Goal: Task Accomplishment & Management: Manage account settings

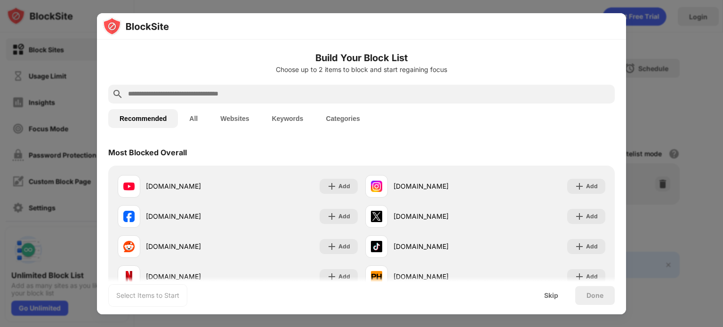
click at [472, 89] on input "text" at bounding box center [369, 94] width 484 height 11
click at [442, 97] on input "text" at bounding box center [369, 94] width 484 height 11
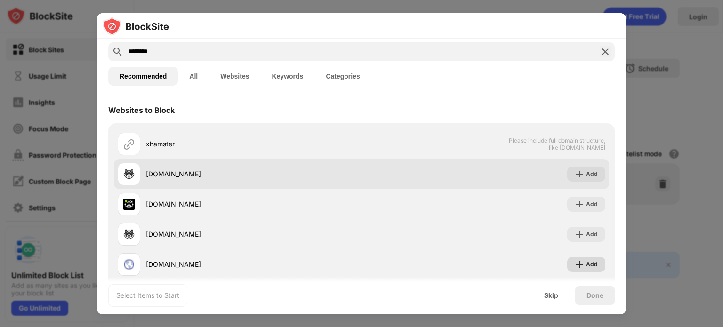
scroll to position [16, 0]
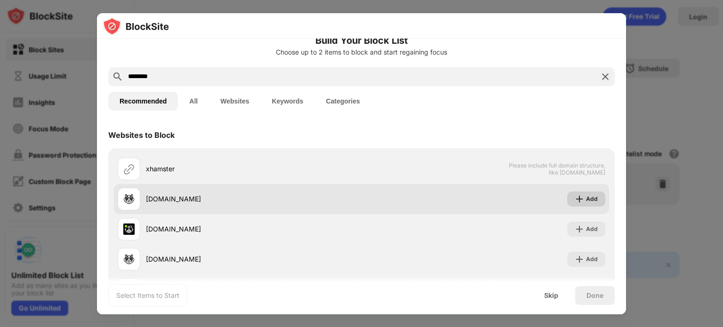
click at [584, 200] on img at bounding box center [579, 198] width 9 height 9
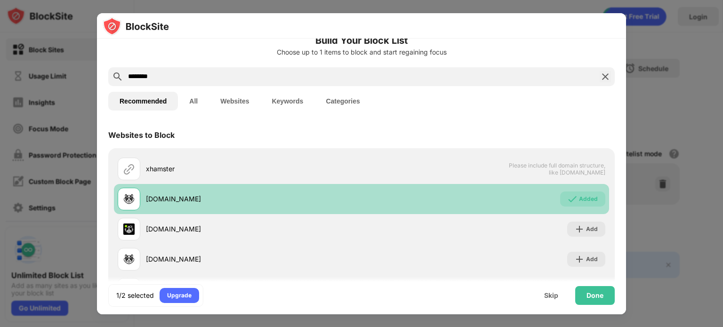
scroll to position [0, 0]
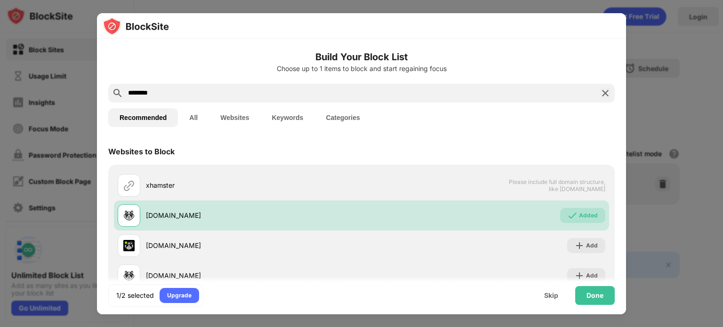
click at [443, 97] on input "********" at bounding box center [361, 93] width 469 height 11
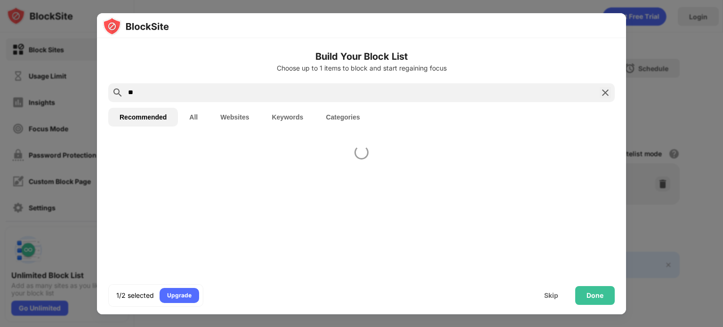
type input "*"
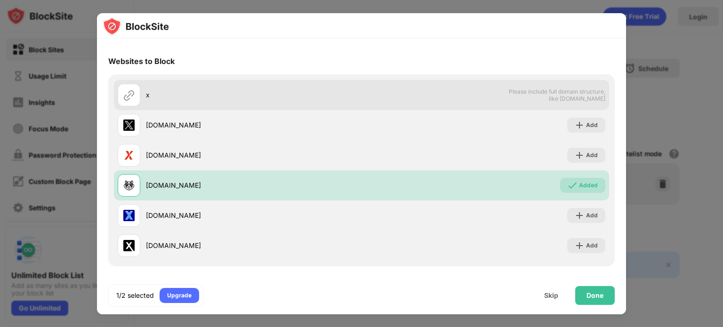
scroll to position [90, 0]
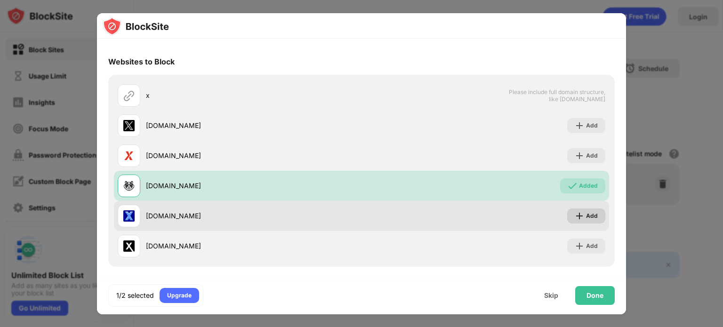
type input "*"
click at [593, 217] on div "Add" at bounding box center [592, 215] width 12 height 9
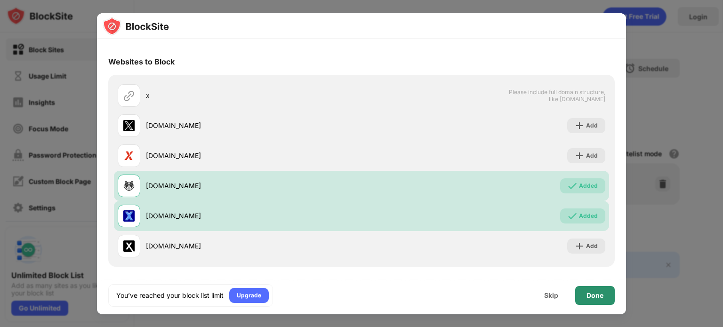
click at [602, 297] on div "Done" at bounding box center [595, 296] width 17 height 8
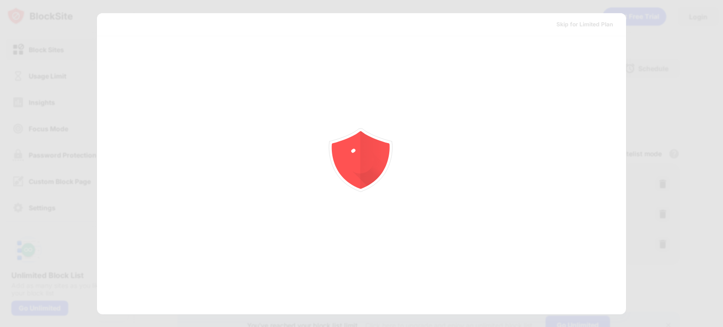
scroll to position [0, 0]
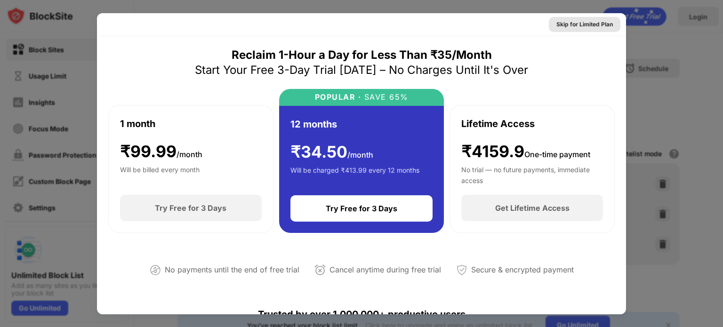
click at [593, 26] on div "Skip for Limited Plan" at bounding box center [584, 24] width 56 height 9
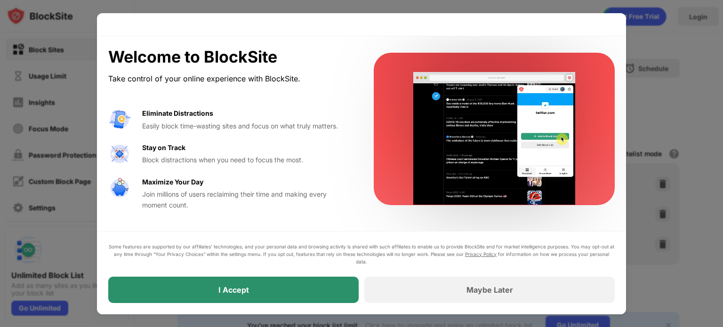
click at [307, 289] on div "I Accept" at bounding box center [233, 290] width 250 height 26
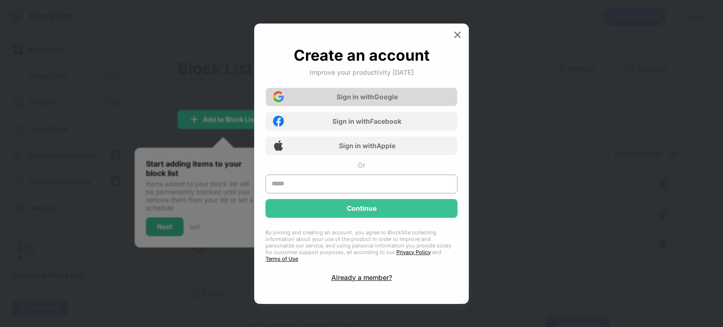
click at [432, 101] on div "Sign in with Google" at bounding box center [362, 97] width 192 height 19
click at [440, 101] on div "Sign in with Google" at bounding box center [362, 97] width 192 height 19
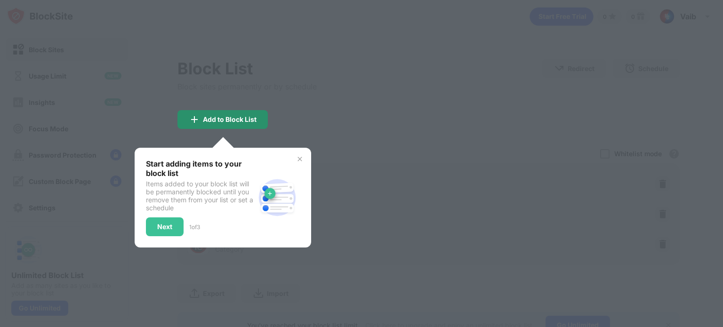
click at [234, 113] on div "Add to Block List" at bounding box center [222, 119] width 90 height 19
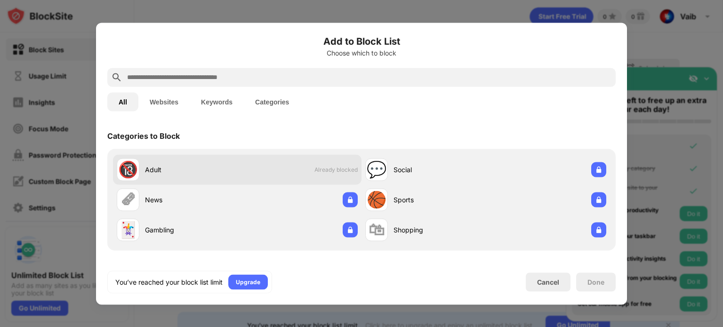
click at [236, 170] on div "Adult" at bounding box center [191, 170] width 92 height 10
click at [262, 172] on div "🔞 Adult Already blocked" at bounding box center [237, 169] width 249 height 30
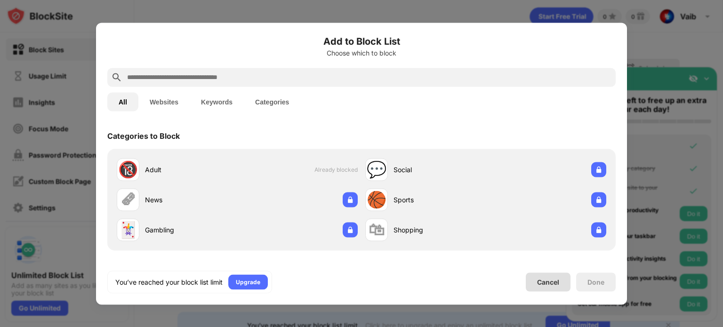
click at [540, 282] on div "Cancel" at bounding box center [548, 282] width 22 height 8
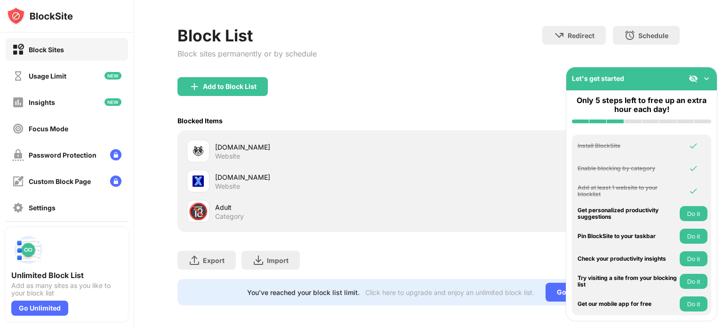
scroll to position [37, 0]
